Goal: Entertainment & Leisure: Consume media (video, audio)

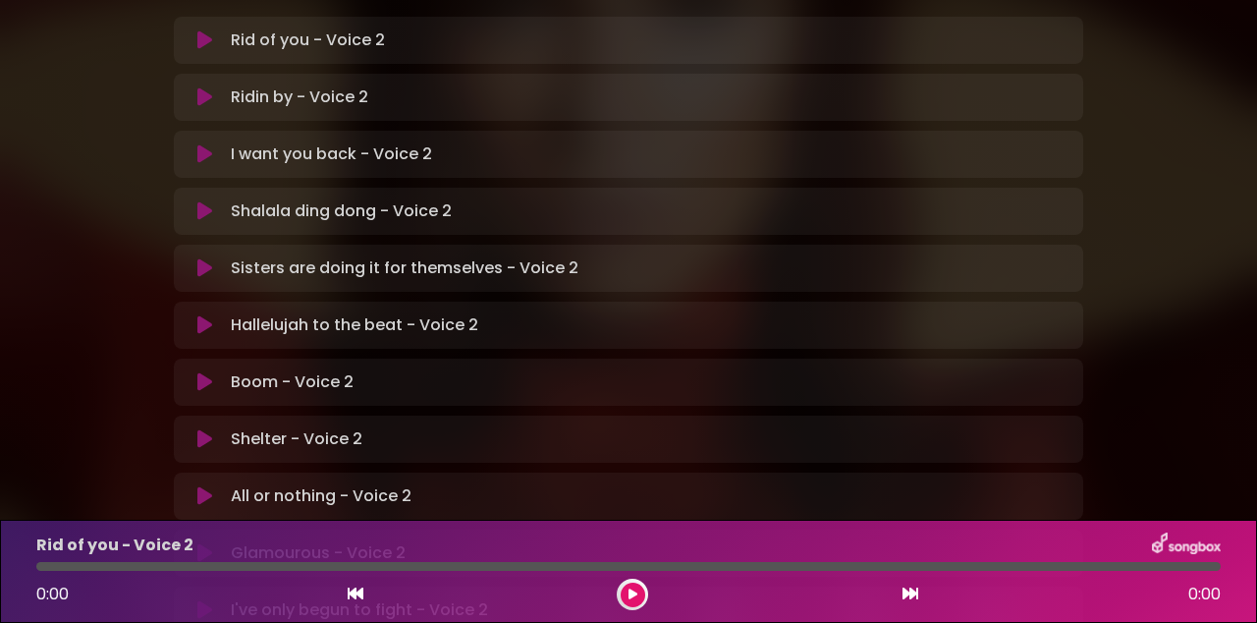
scroll to position [460, 0]
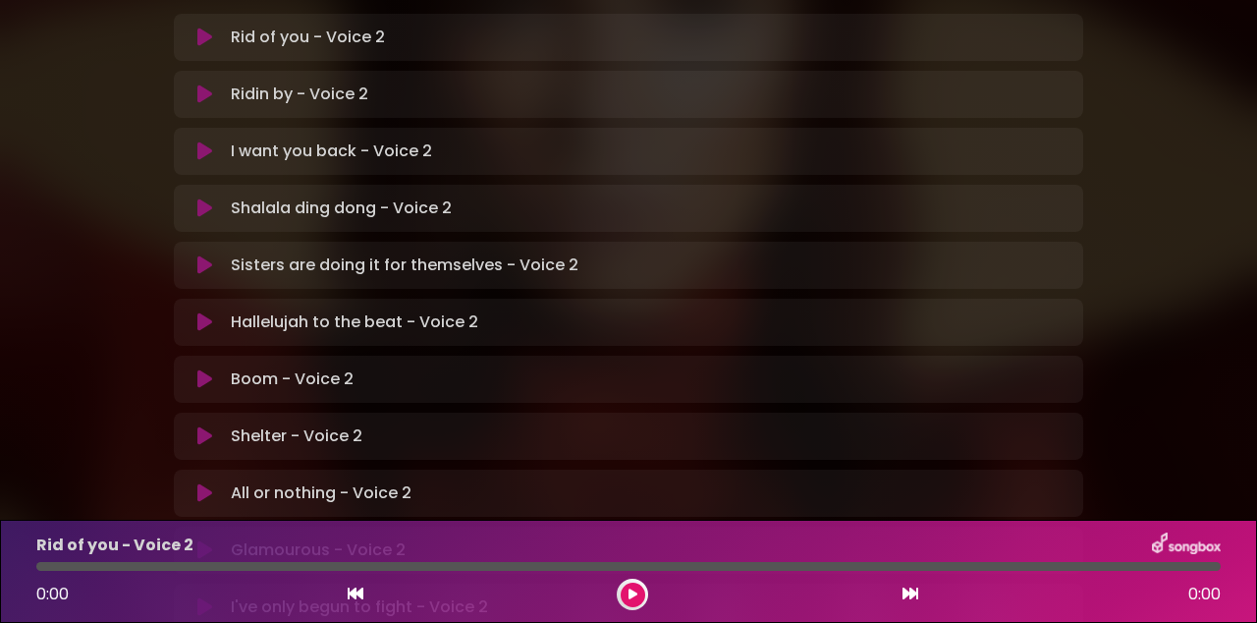
click at [220, 299] on div "Hallelujah to the beat - Voice 2 Loading Track..." at bounding box center [628, 322] width 909 height 47
click at [189, 312] on button at bounding box center [204, 322] width 37 height 20
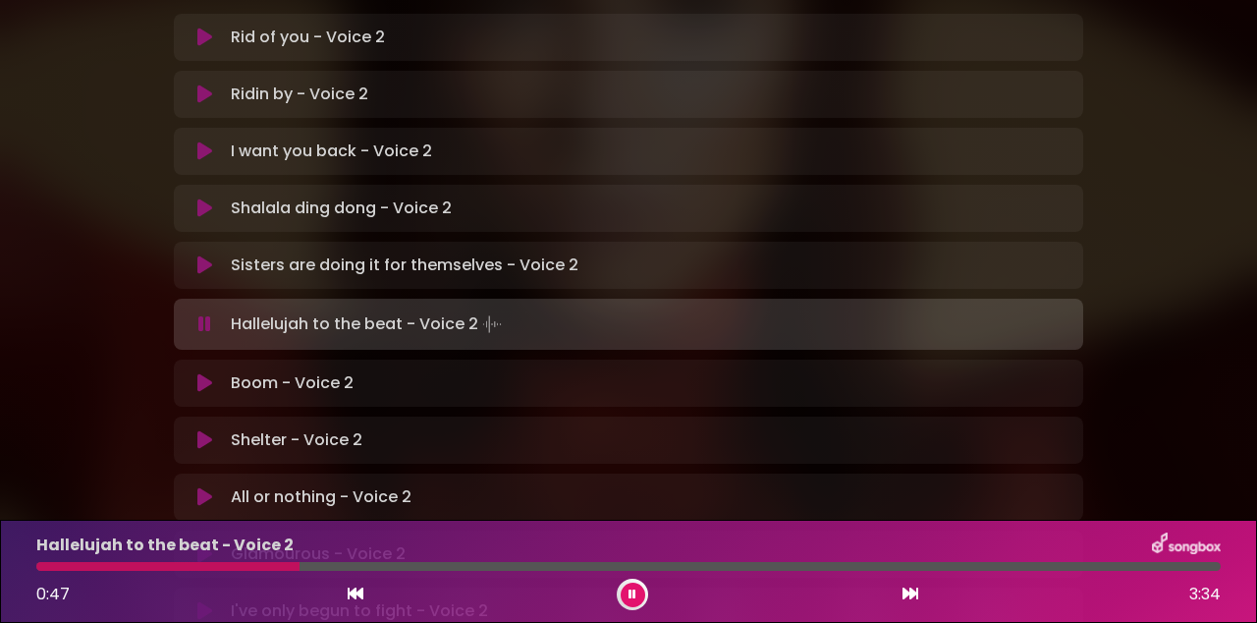
click at [47, 568] on div at bounding box center [167, 566] width 263 height 9
click at [572, 566] on div at bounding box center [350, 566] width 628 height 9
click at [552, 566] on div at bounding box center [344, 566] width 616 height 9
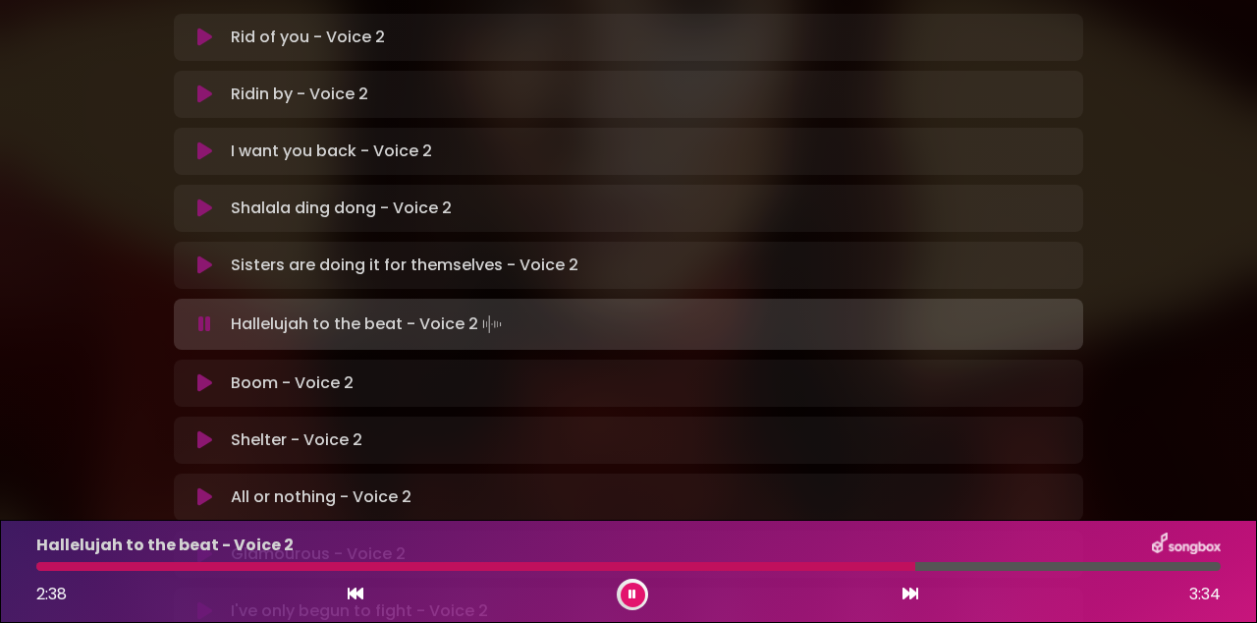
click at [776, 569] on div at bounding box center [475, 566] width 879 height 9
click at [38, 562] on div at bounding box center [629, 566] width 1208 height 9
click at [328, 605] on div "2:55 3:34" at bounding box center [629, 593] width 1208 height 31
click at [350, 591] on icon at bounding box center [356, 593] width 16 height 16
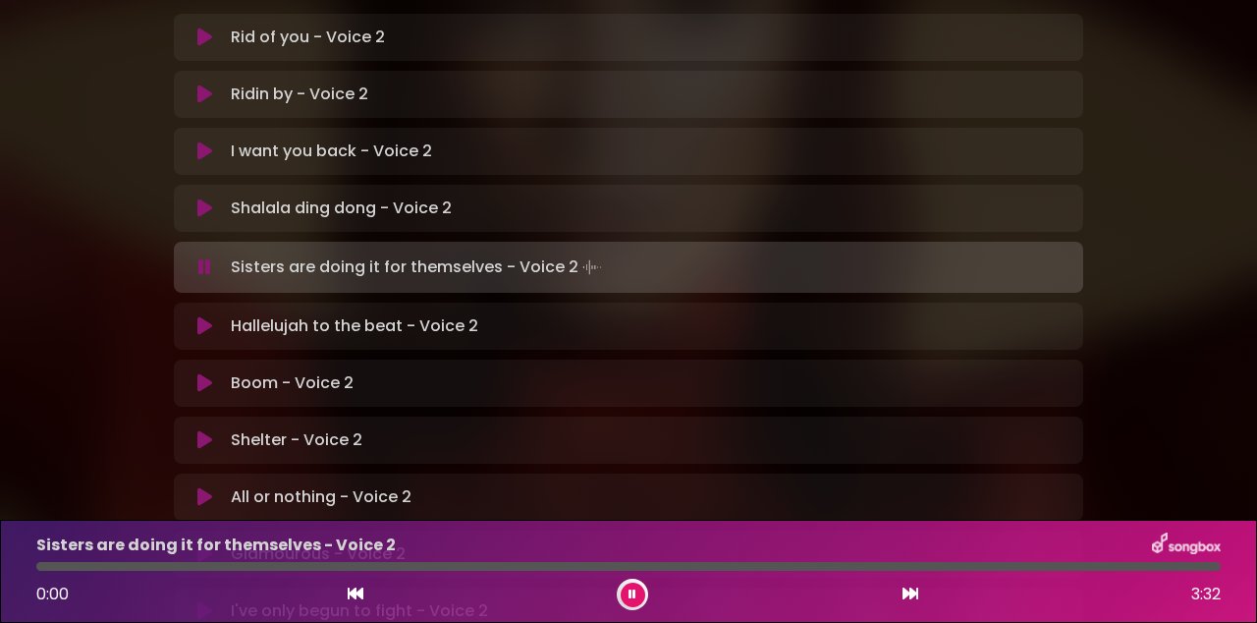
click at [913, 597] on icon at bounding box center [910, 593] width 16 height 16
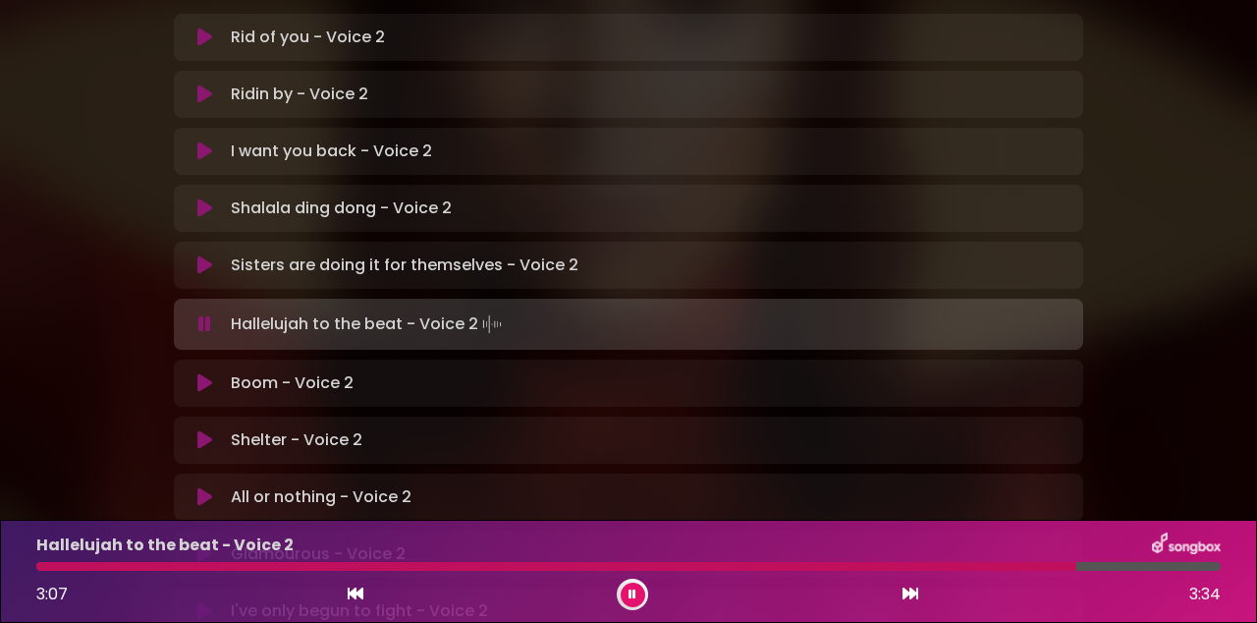
click at [650, 594] on div "3:07 3:34" at bounding box center [629, 593] width 1208 height 31
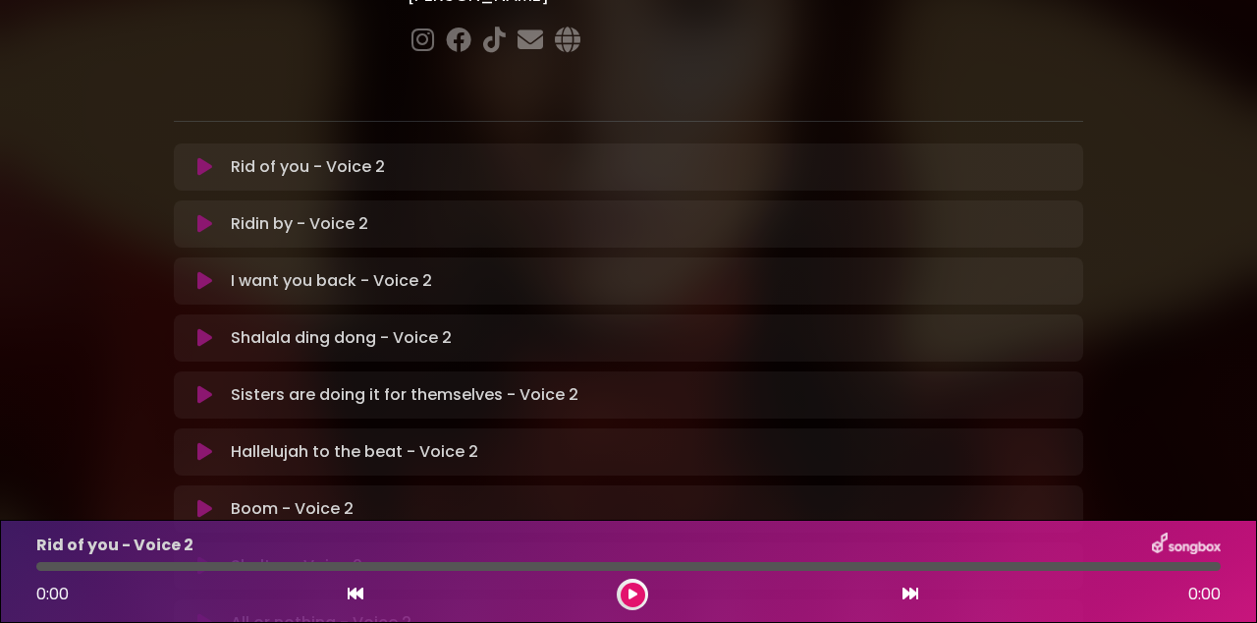
scroll to position [330, 0]
click at [220, 556] on button at bounding box center [204, 566] width 37 height 20
click at [423, 570] on div at bounding box center [628, 566] width 1184 height 9
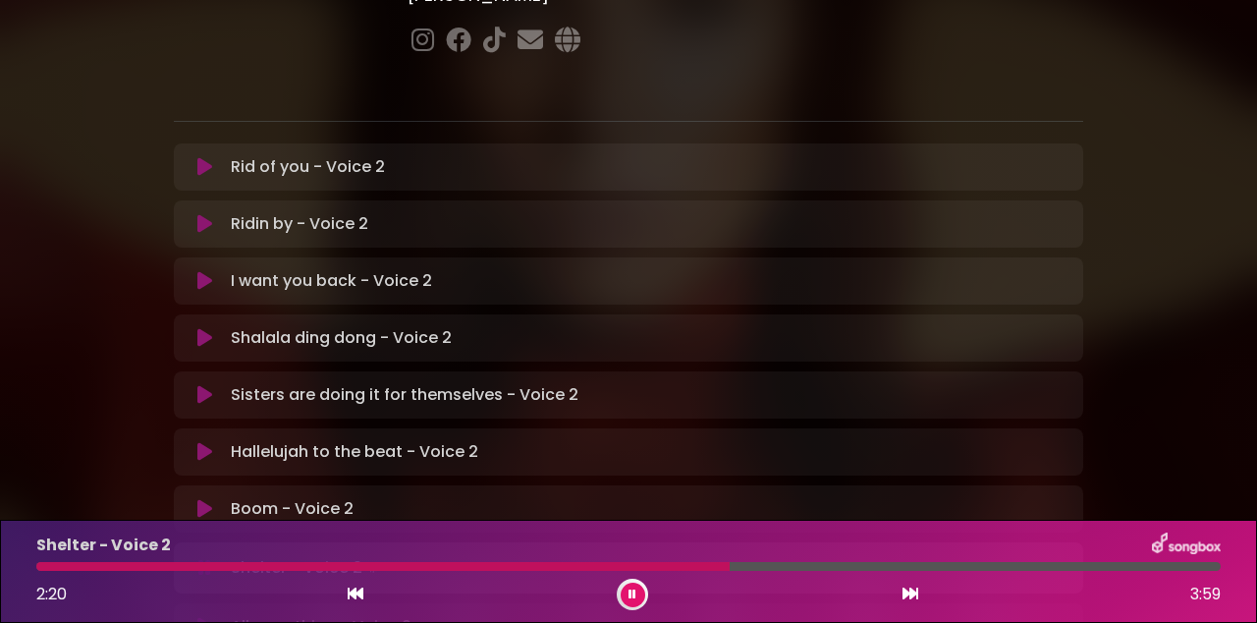
click at [633, 593] on icon at bounding box center [633, 594] width 8 height 12
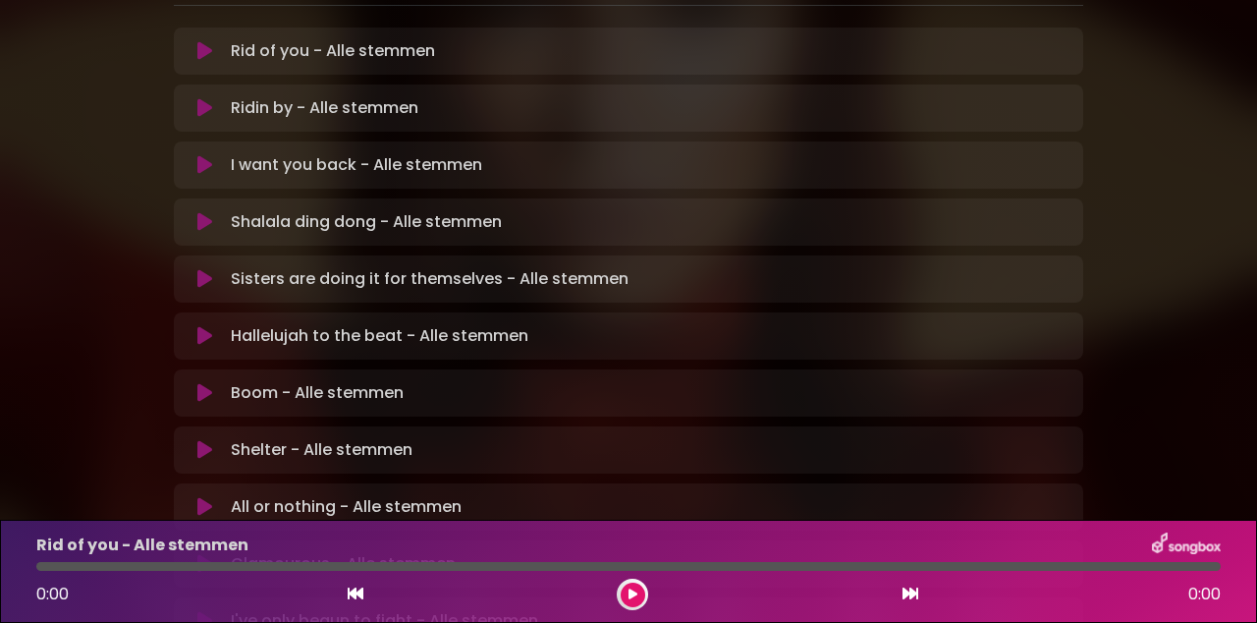
scroll to position [493, 0]
click at [187, 326] on button at bounding box center [204, 336] width 37 height 20
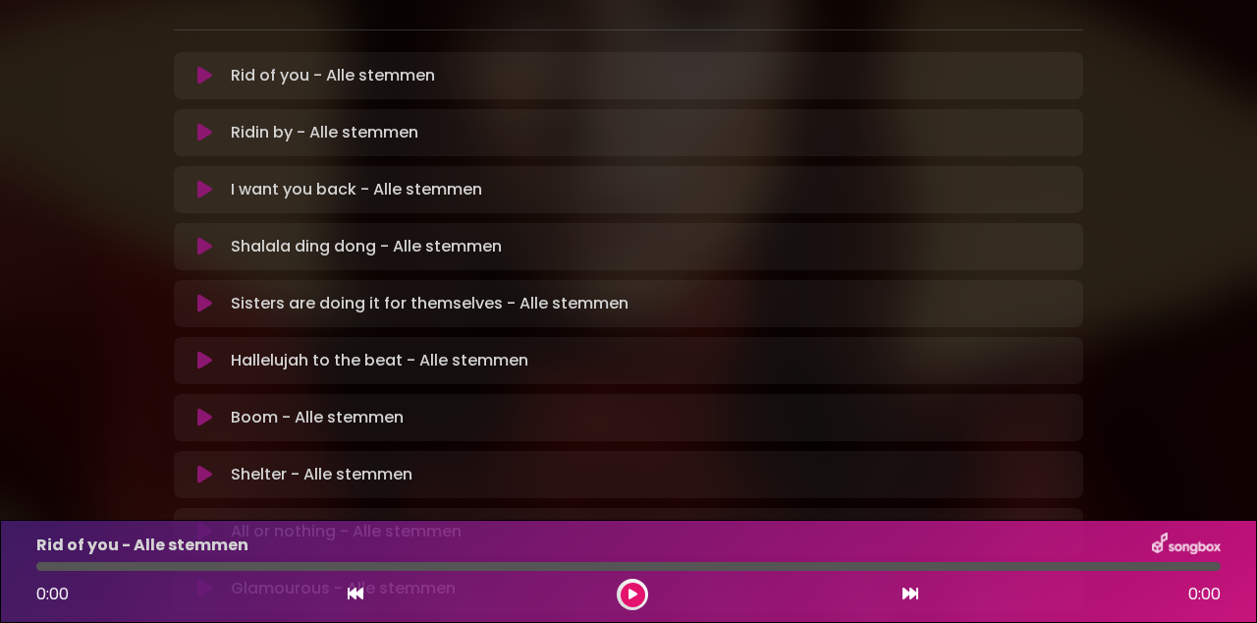
scroll to position [469, 0]
click at [192, 520] on button at bounding box center [204, 530] width 37 height 20
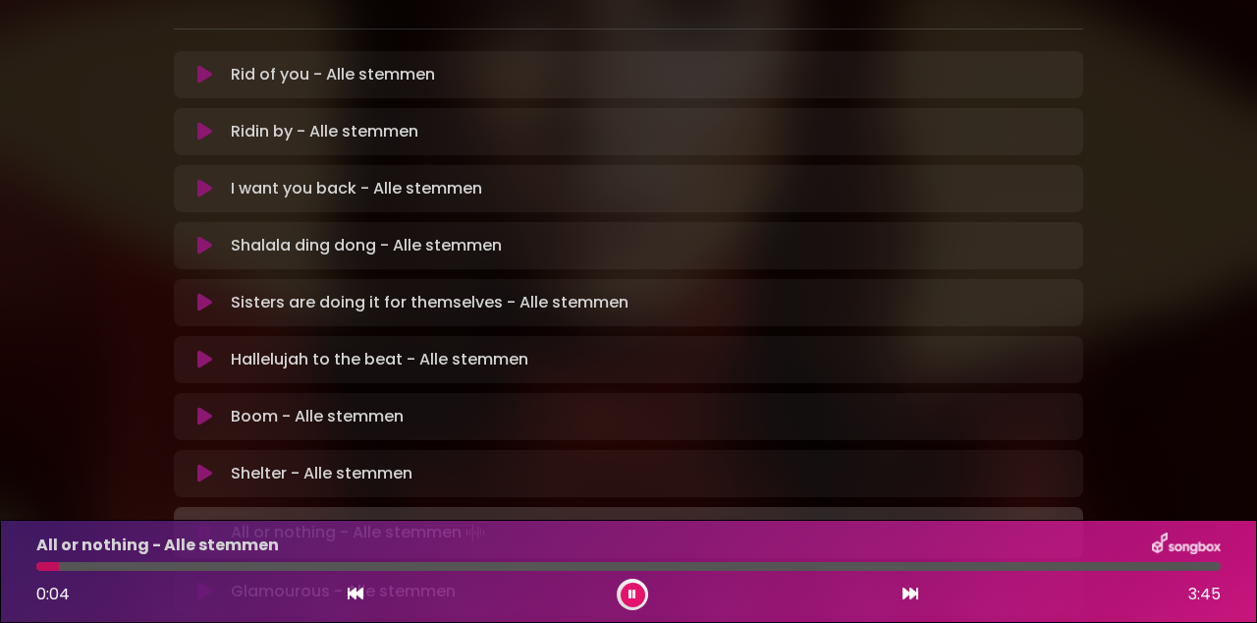
click at [1236, 169] on div "Natalia in Koor | Antwerpen 2 - Brugge - Hasselt | Alle stemmen Hans Primusz" at bounding box center [628, 158] width 1257 height 1208
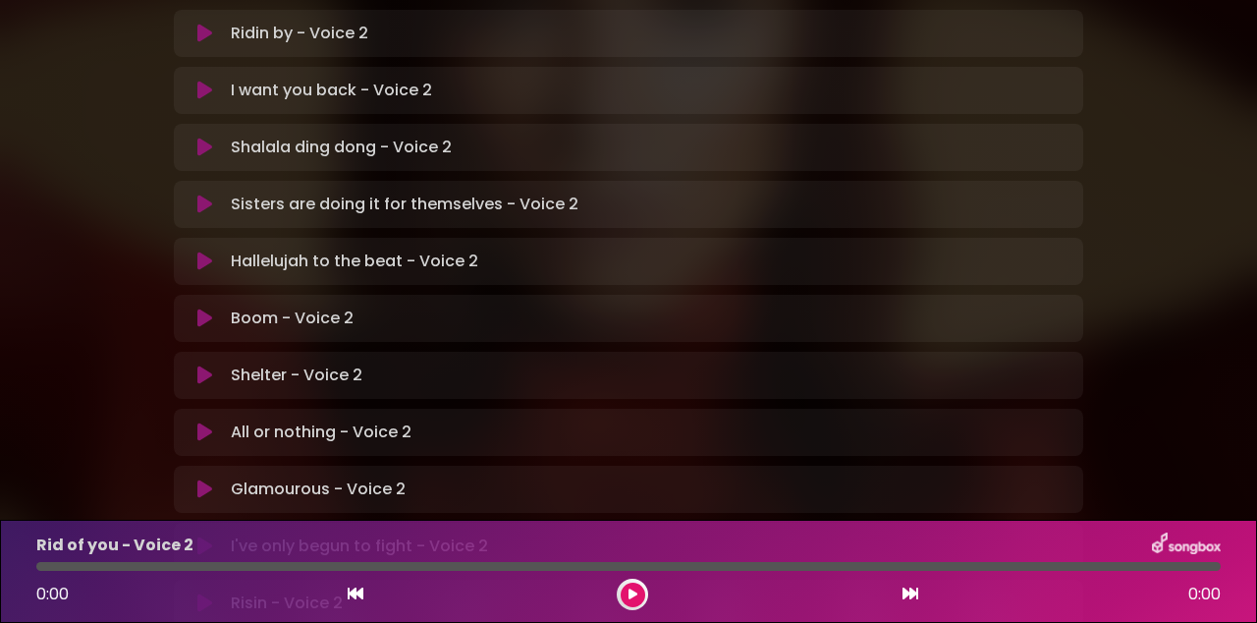
scroll to position [521, 0]
click at [293, 476] on p "Glamourous - Voice 2 Loading Track..." at bounding box center [318, 488] width 175 height 24
click at [202, 478] on icon at bounding box center [204, 488] width 15 height 20
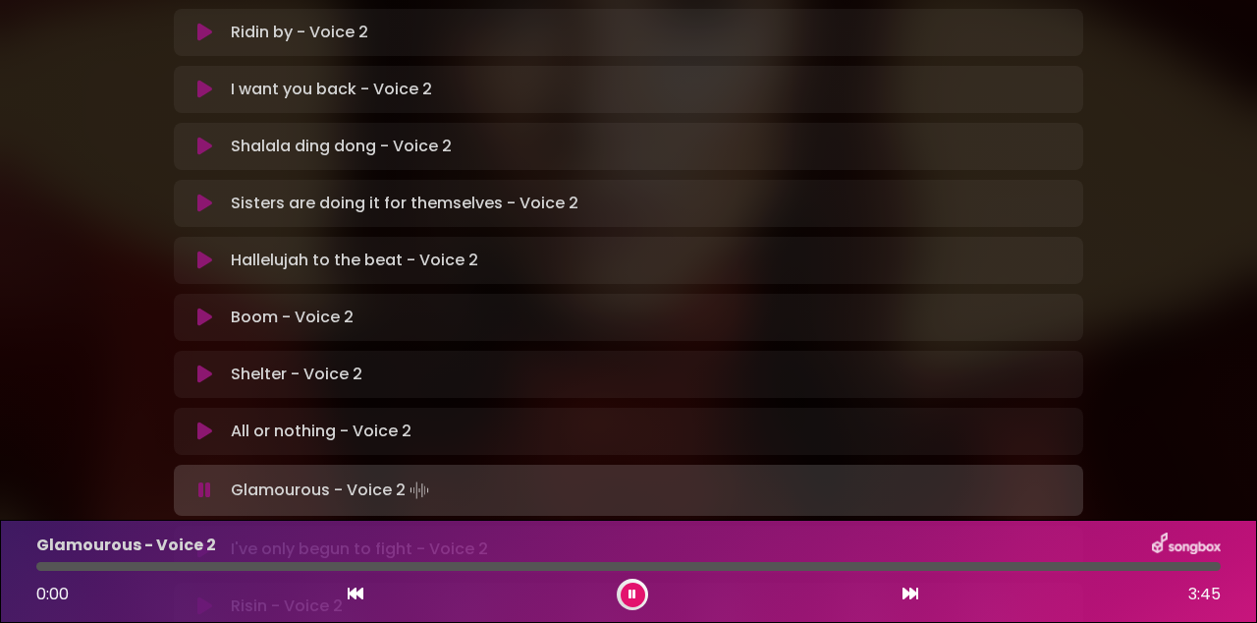
click at [642, 598] on button at bounding box center [633, 594] width 25 height 25
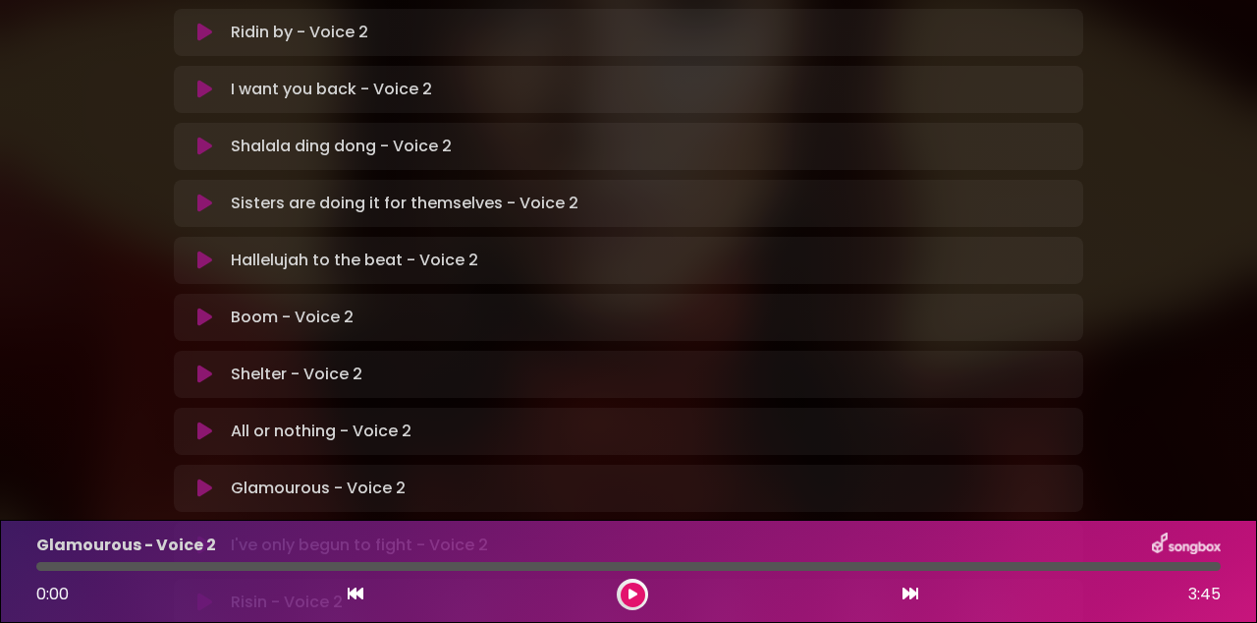
click at [630, 593] on icon at bounding box center [633, 594] width 9 height 12
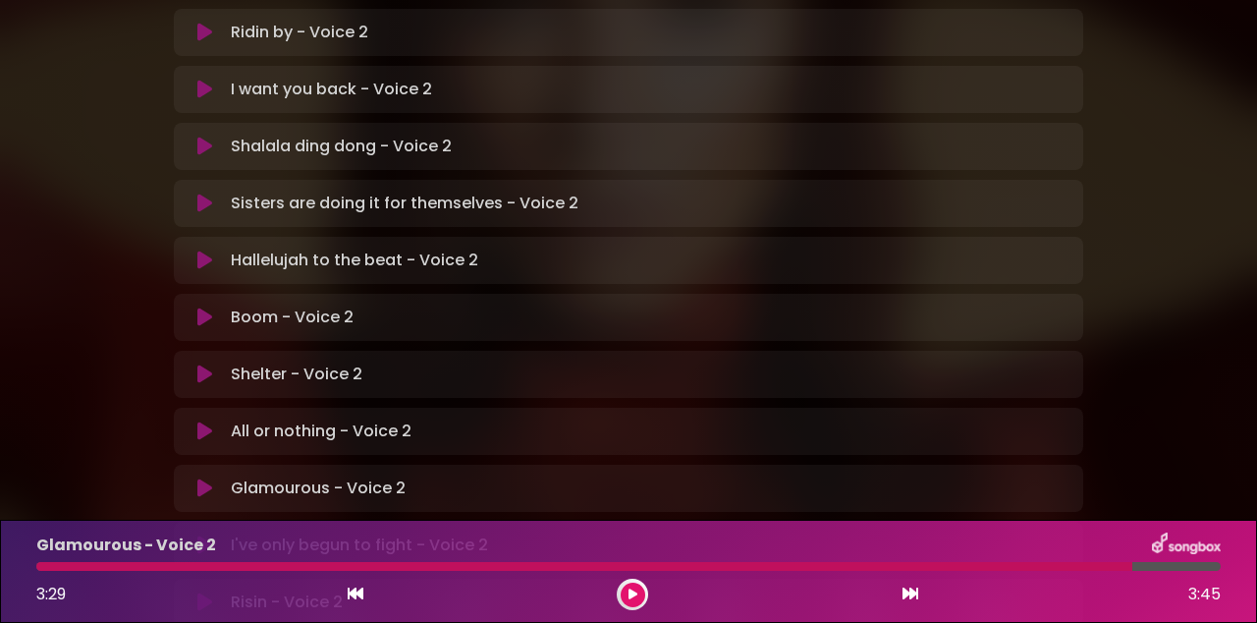
click at [206, 478] on icon at bounding box center [204, 488] width 15 height 20
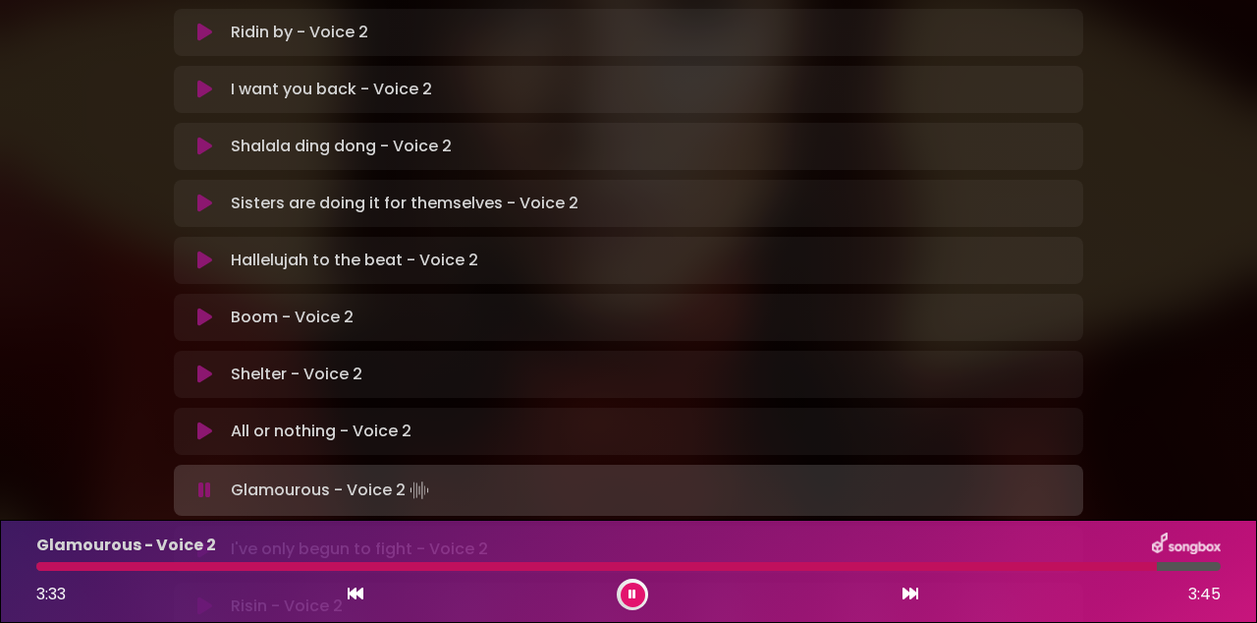
click at [354, 603] on button at bounding box center [356, 594] width 18 height 26
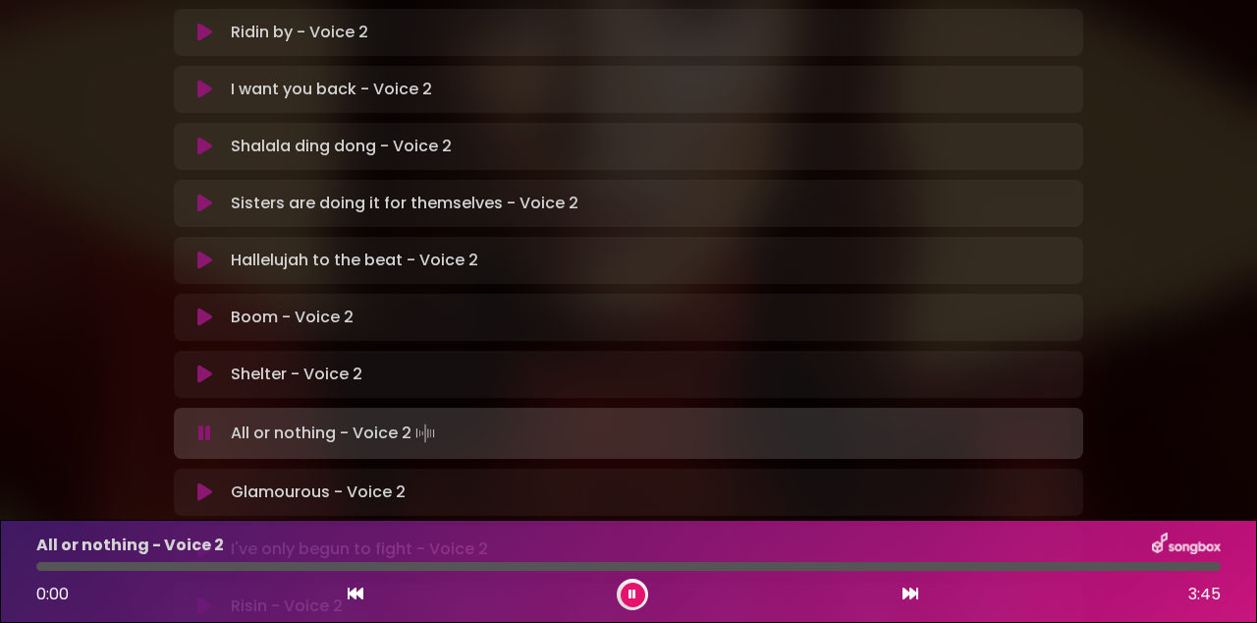
click at [915, 590] on icon at bounding box center [910, 593] width 16 height 16
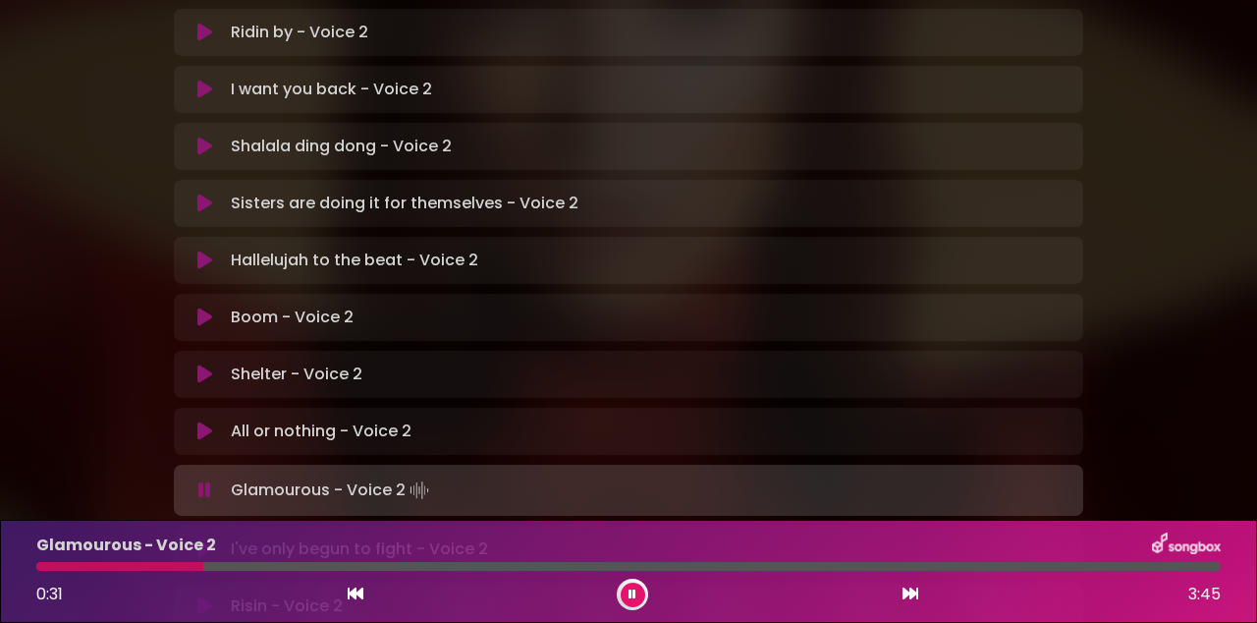
click at [132, 564] on div at bounding box center [119, 566] width 167 height 9
click at [132, 564] on div at bounding box center [114, 566] width 156 height 9
click at [136, 568] on div at bounding box center [114, 566] width 157 height 9
click at [126, 551] on p "Glamourous - Voice 2" at bounding box center [126, 545] width 180 height 24
click at [115, 568] on div at bounding box center [116, 566] width 161 height 9
